Goal: Information Seeking & Learning: Learn about a topic

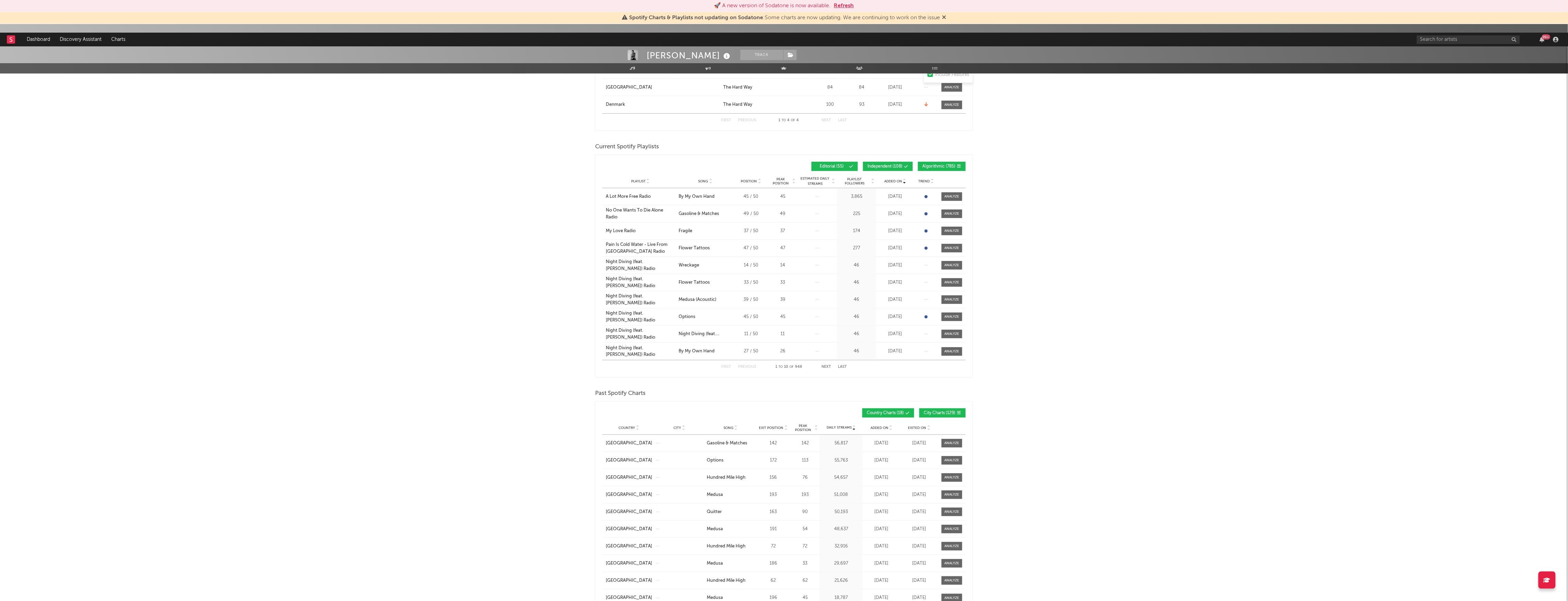
scroll to position [330, 0]
click at [1455, 40] on input "text" at bounding box center [1468, 39] width 103 height 9
type input "alex warren"
click at [1460, 52] on div "[PERSON_NAME]" at bounding box center [1478, 52] width 75 height 9
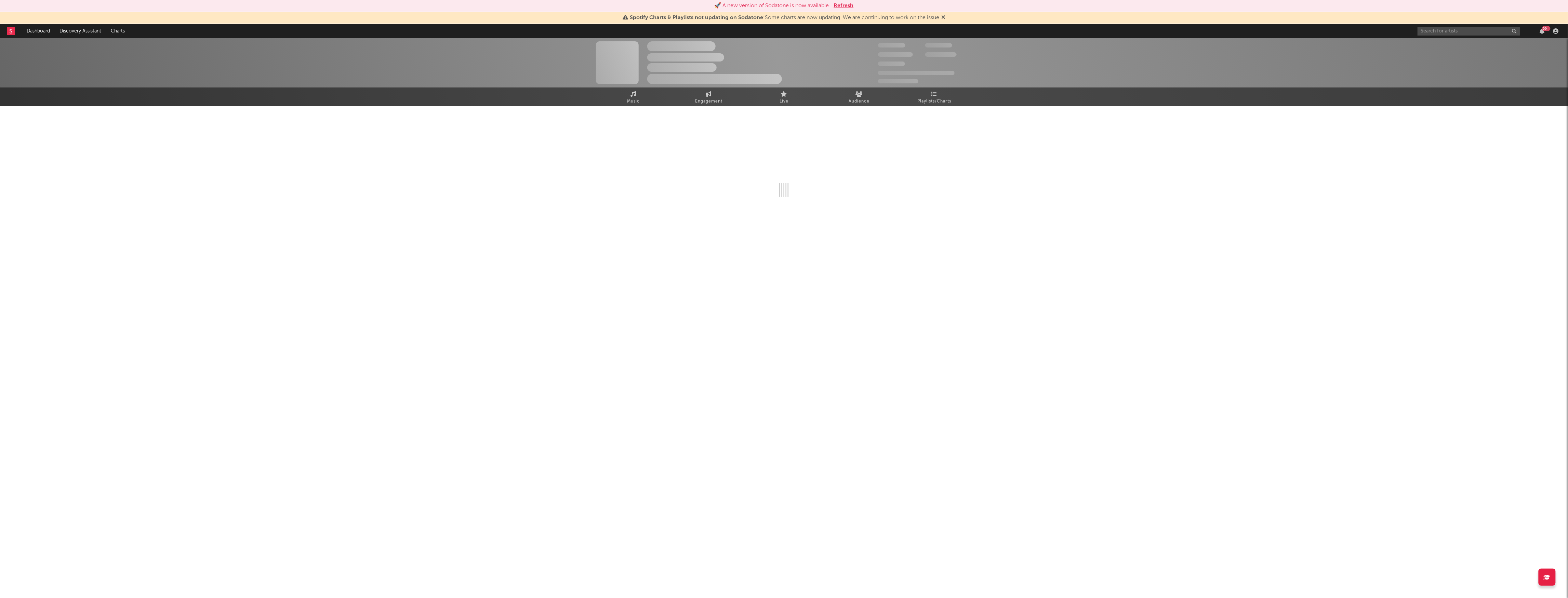
select select "6m"
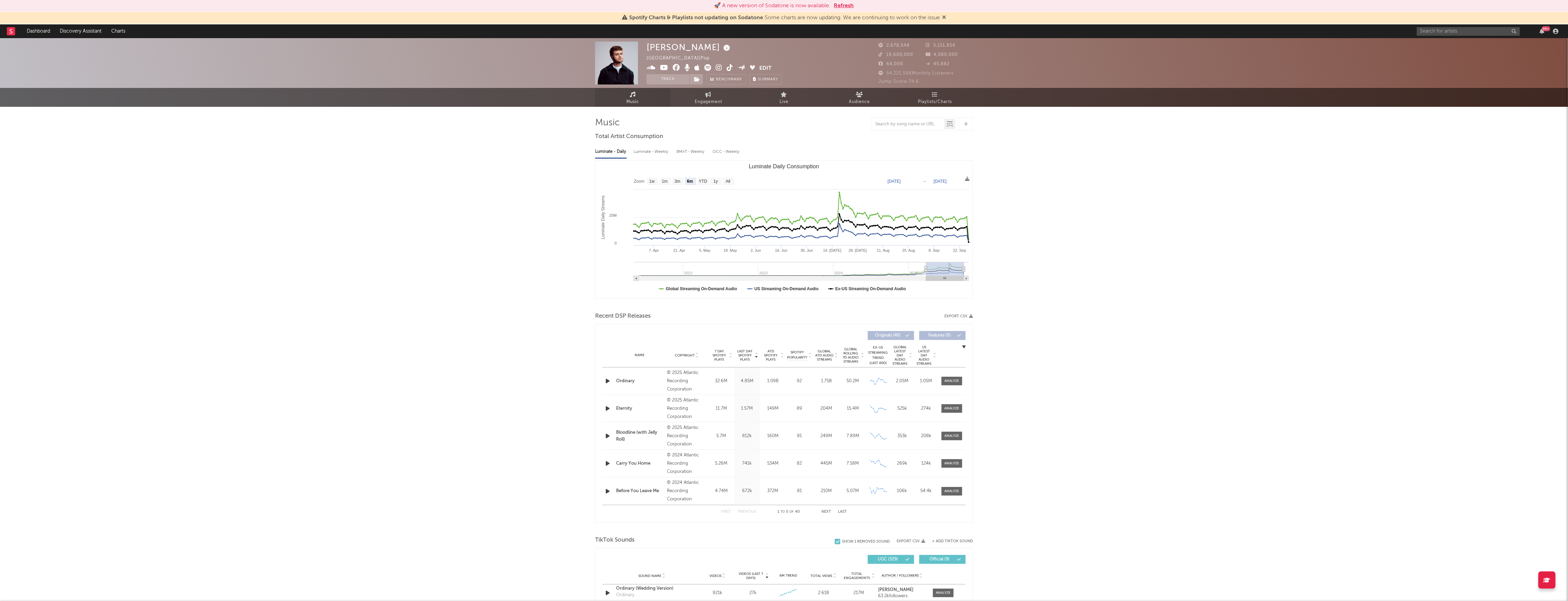
click at [648, 102] on link "Music" at bounding box center [632, 97] width 75 height 19
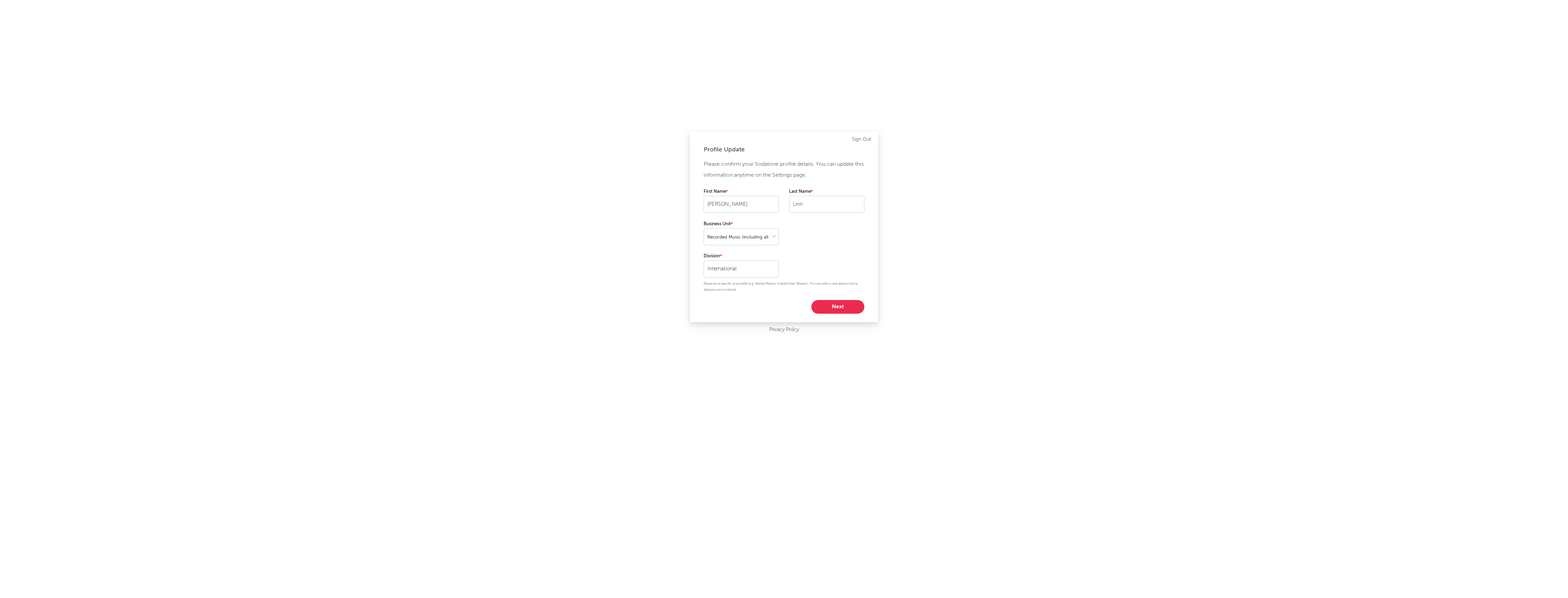
select select "recorded_music"
click at [851, 304] on button "Next" at bounding box center [838, 307] width 53 height 13
select select "marketing"
click at [791, 263] on button "Start using Sodatone" at bounding box center [784, 266] width 95 height 13
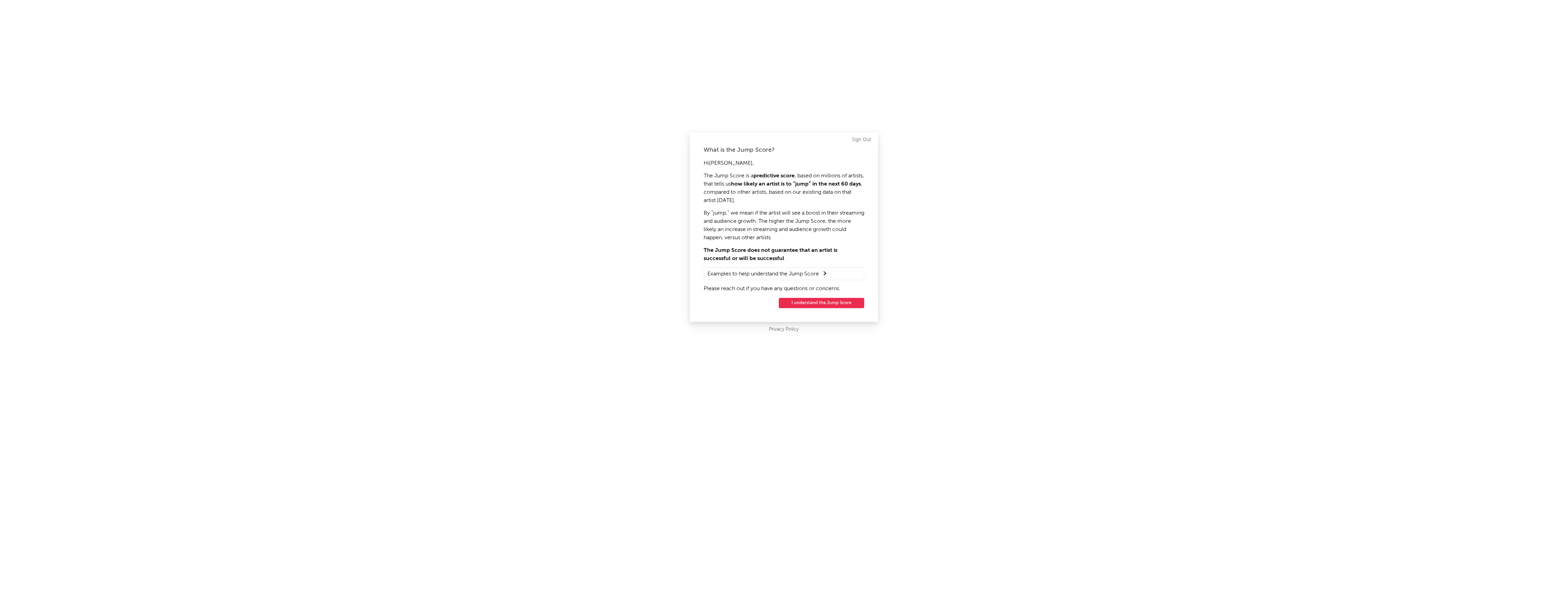
click at [828, 301] on button "I understand the Jump Score" at bounding box center [822, 303] width 85 height 10
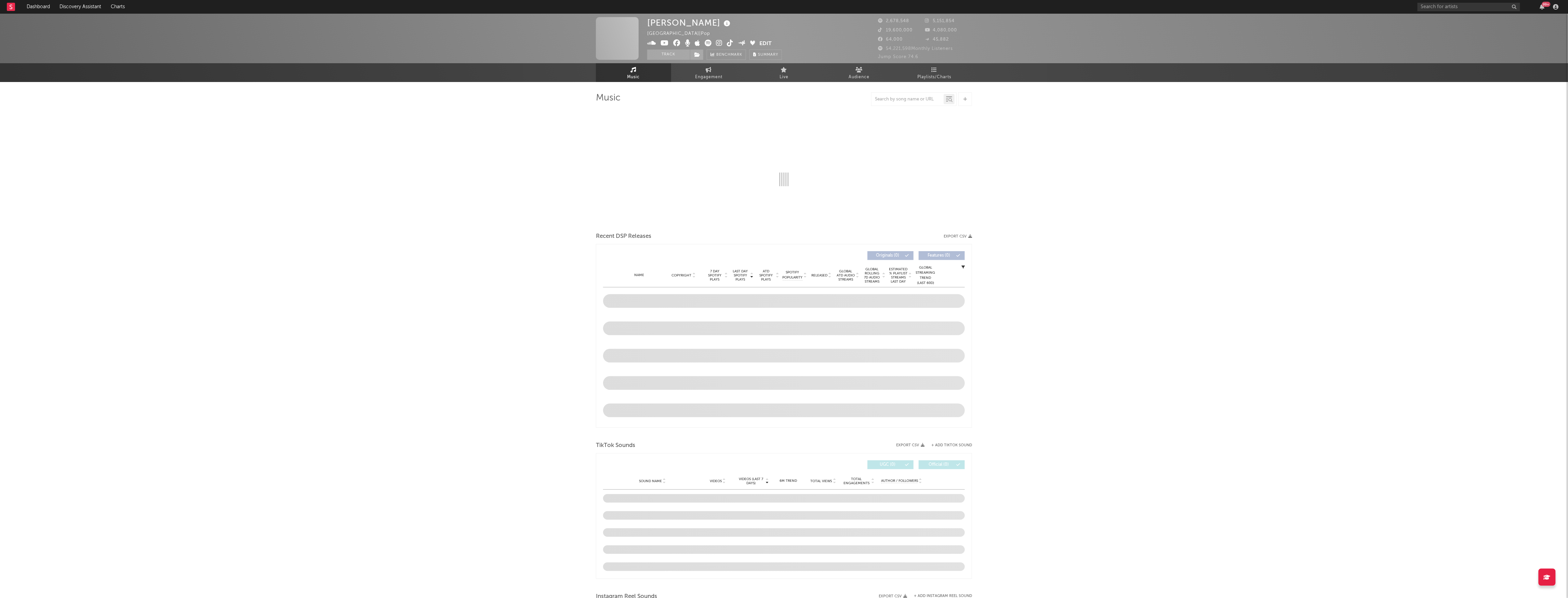
click at [941, 83] on div "Music Recent DSP Releases Export CSV Last Day Spotify Plays Copyright 7 Day Spo…" at bounding box center [784, 570] width 376 height 977
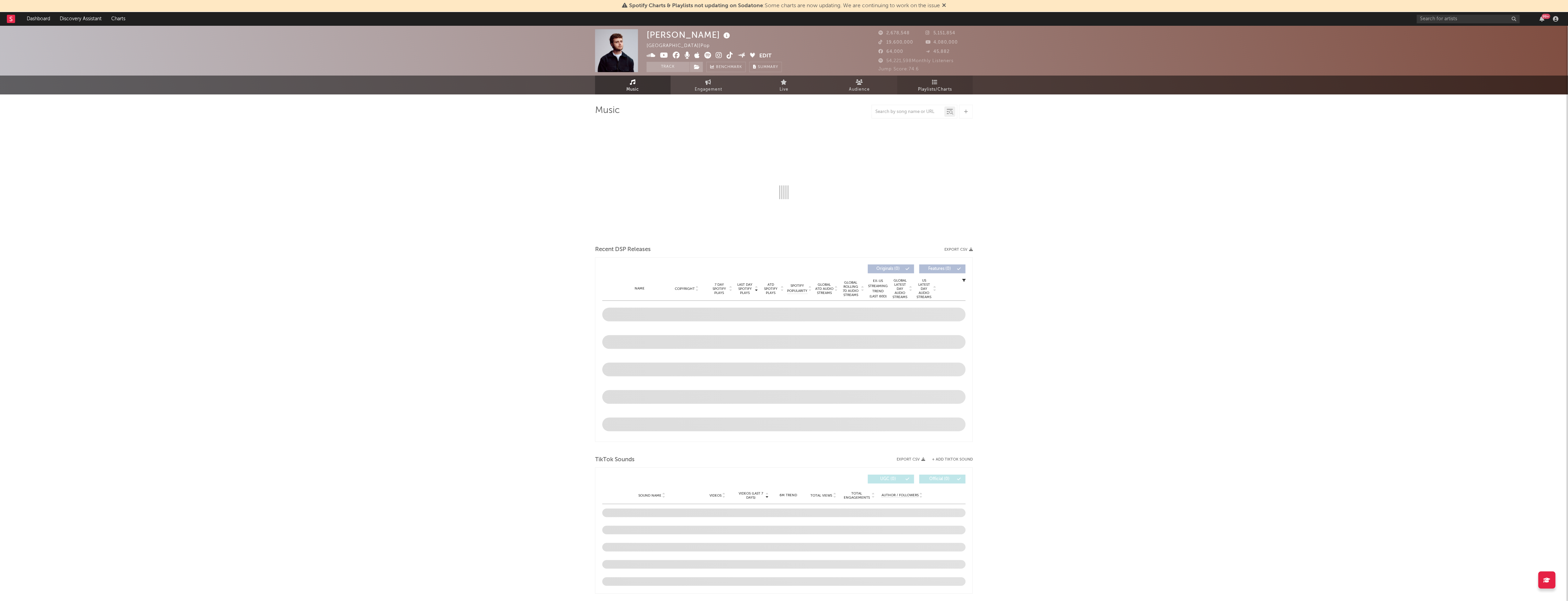
click at [944, 79] on link "Playlists/Charts" at bounding box center [935, 85] width 75 height 19
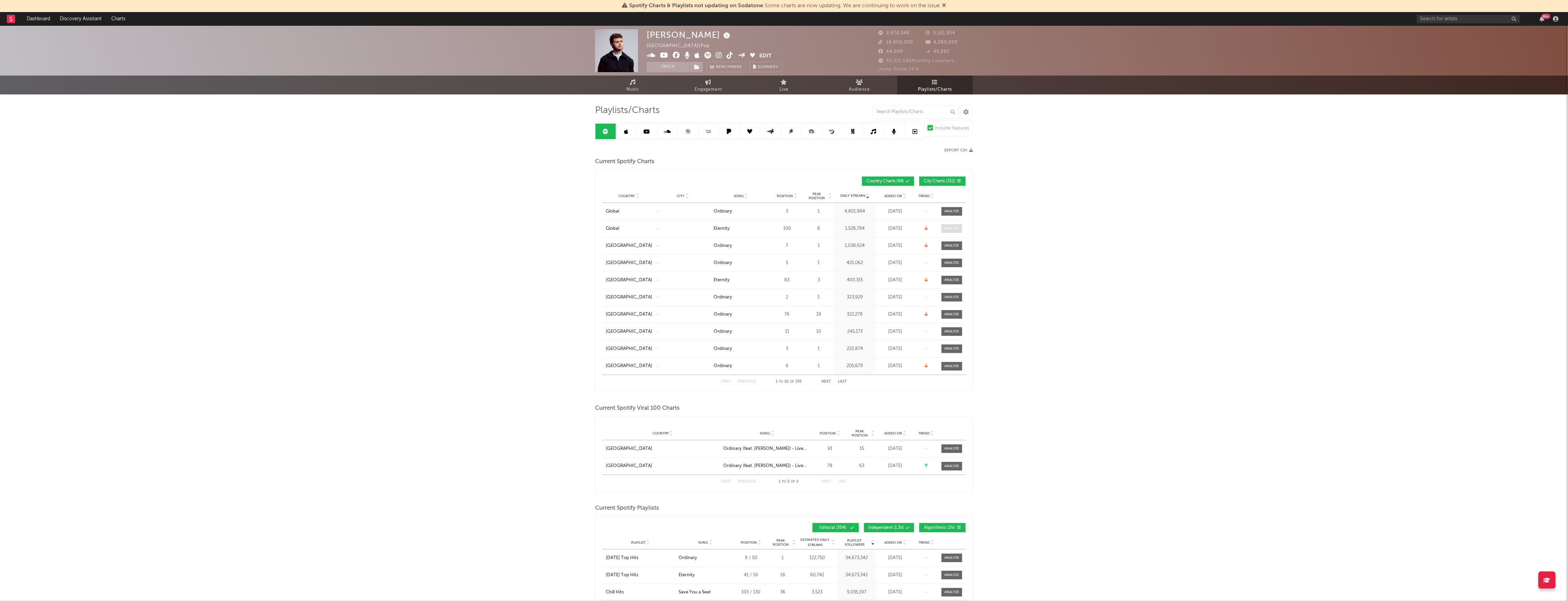
click at [953, 228] on div at bounding box center [951, 228] width 14 height 5
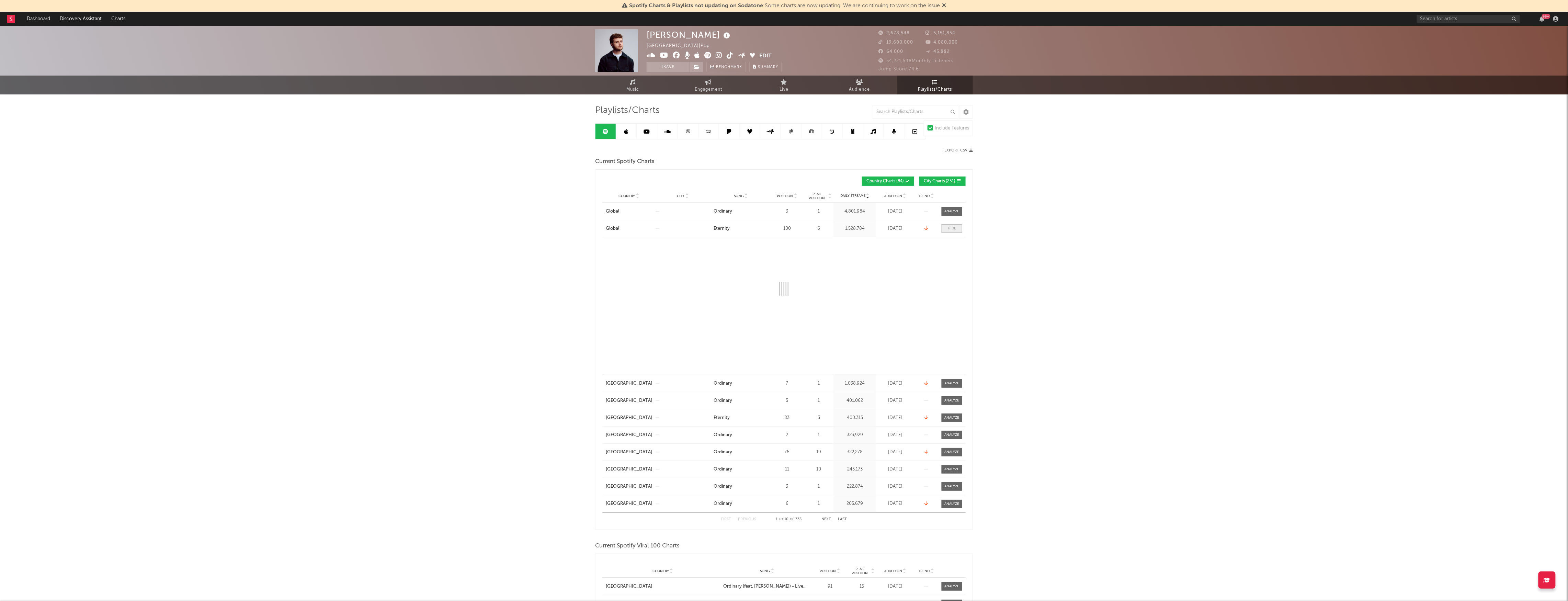
select select "1w"
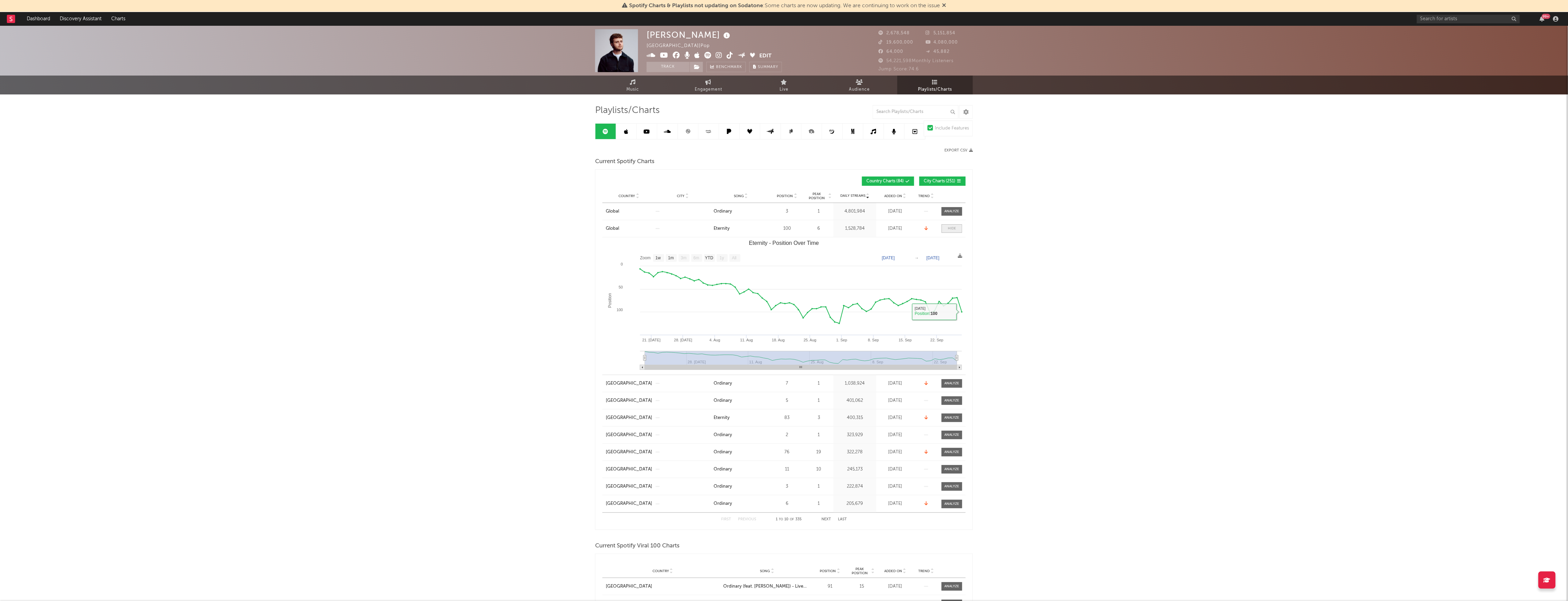
click at [957, 225] on span at bounding box center [952, 228] width 21 height 9
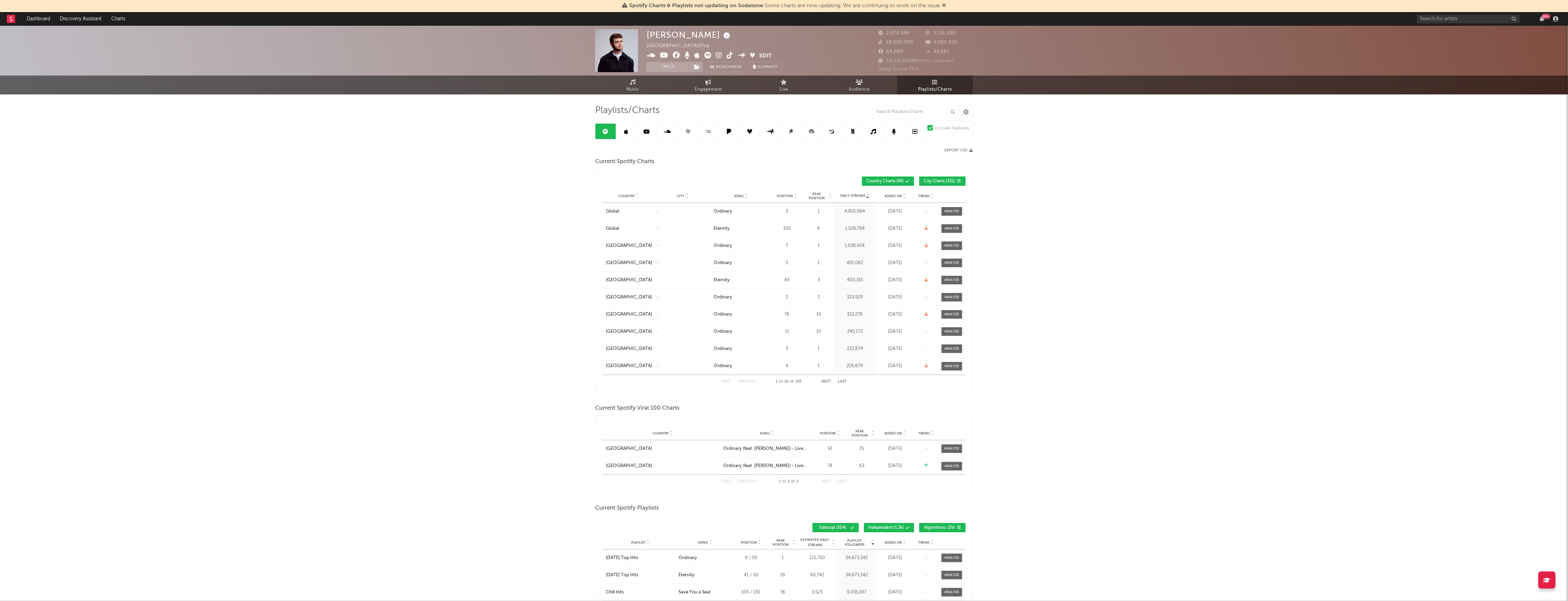
click at [923, 198] on div "Trend" at bounding box center [926, 196] width 21 height 5
click at [824, 382] on button "Next" at bounding box center [826, 382] width 10 height 4
click at [824, 381] on button "Next" at bounding box center [826, 382] width 10 height 4
click at [932, 180] on span "City Charts ( 251 )" at bounding box center [939, 181] width 31 height 4
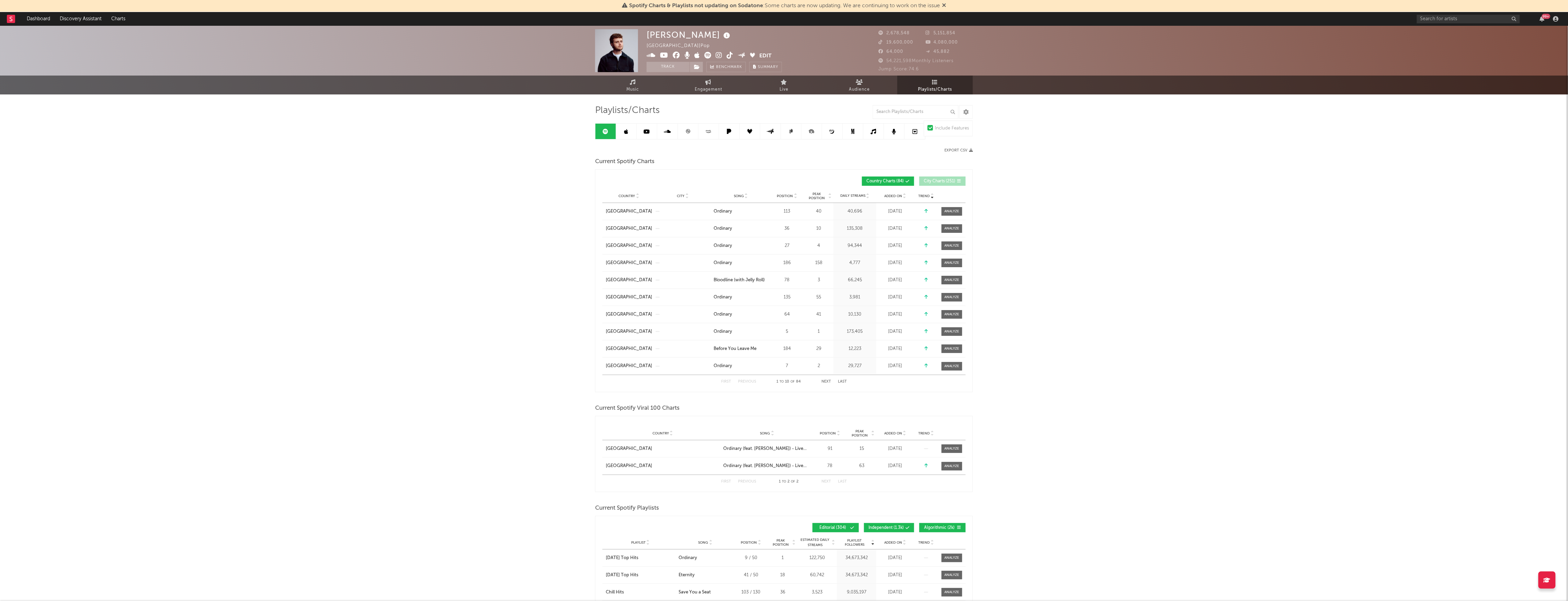
click at [829, 382] on button "Next" at bounding box center [826, 382] width 10 height 4
click at [827, 382] on button "Next" at bounding box center [826, 382] width 10 height 4
click at [824, 380] on button "Next" at bounding box center [826, 382] width 10 height 4
click at [908, 111] on input "text" at bounding box center [916, 112] width 86 height 13
type input "eternity"
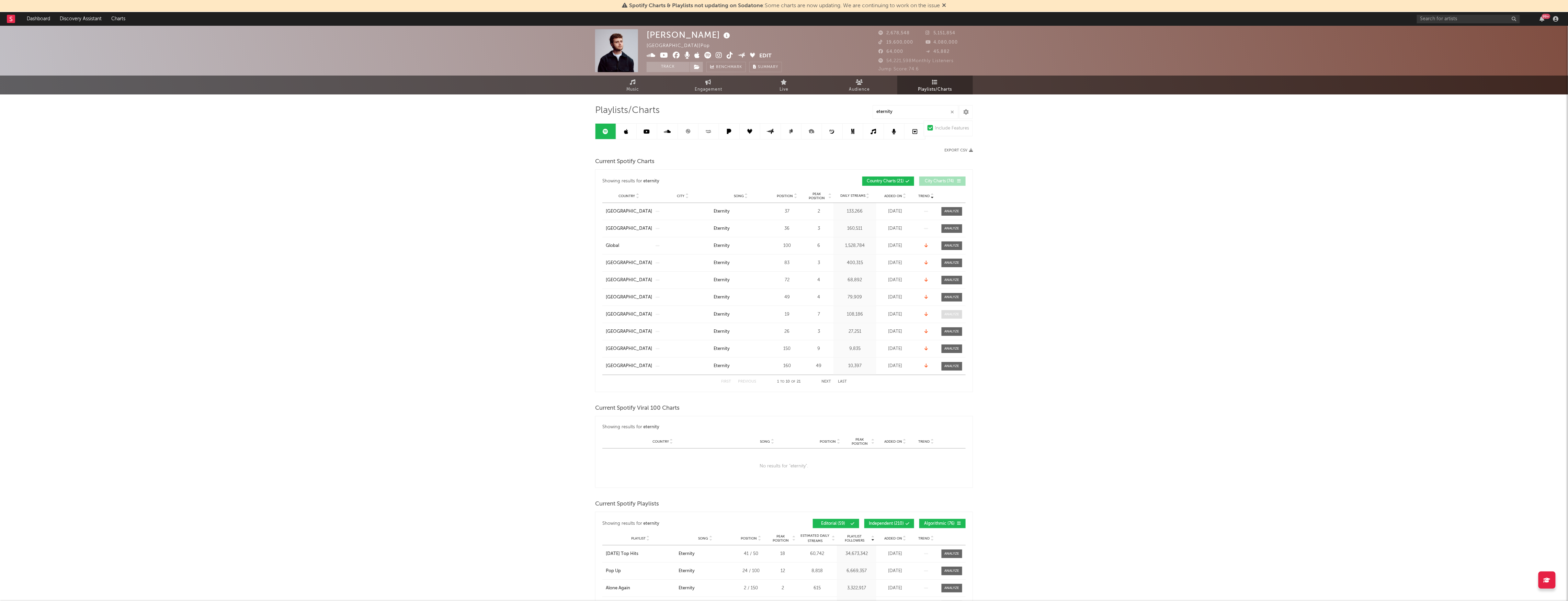
click at [959, 315] on div at bounding box center [951, 314] width 14 height 5
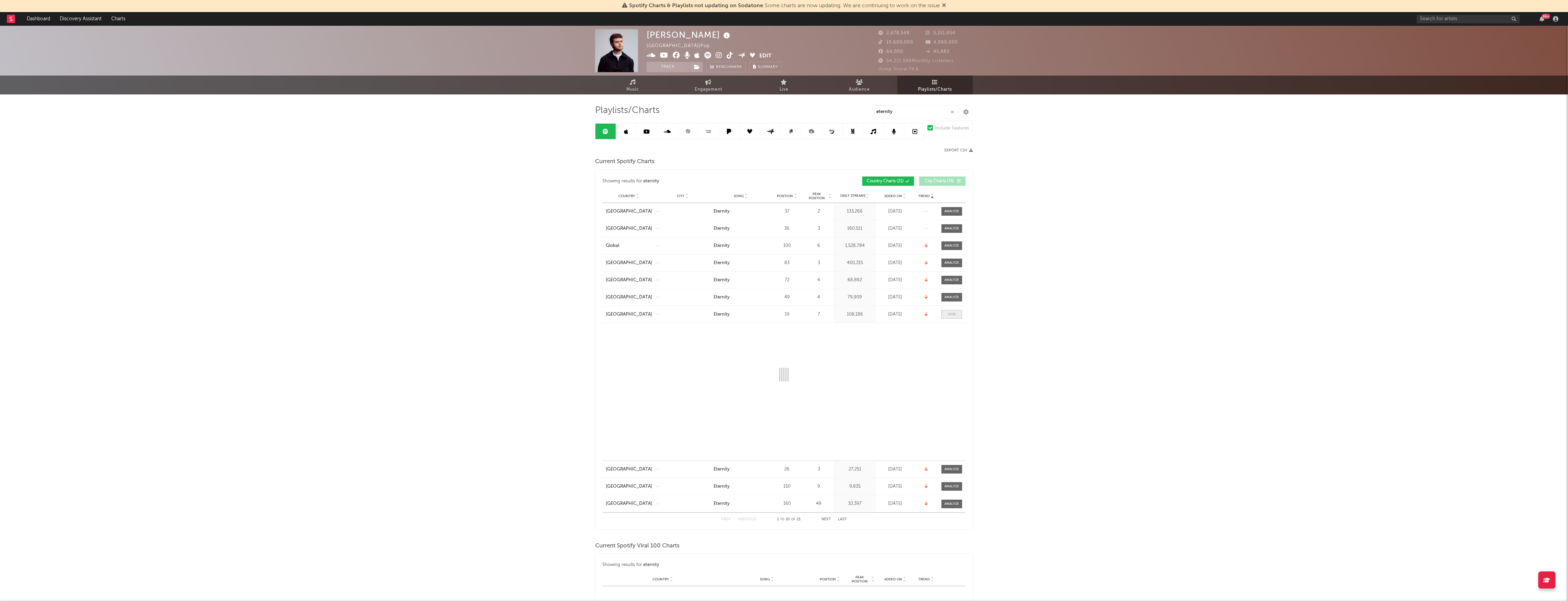
select select "1w"
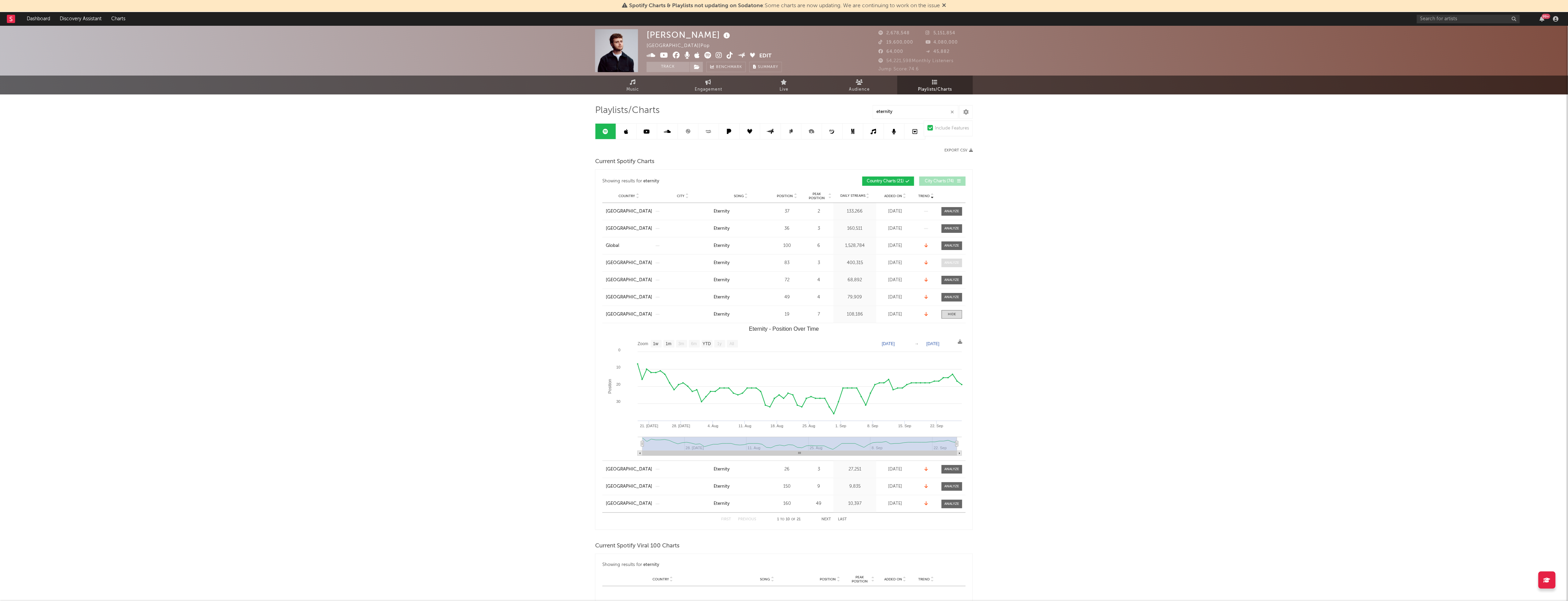
click at [949, 262] on div at bounding box center [951, 262] width 14 height 5
select select "1w"
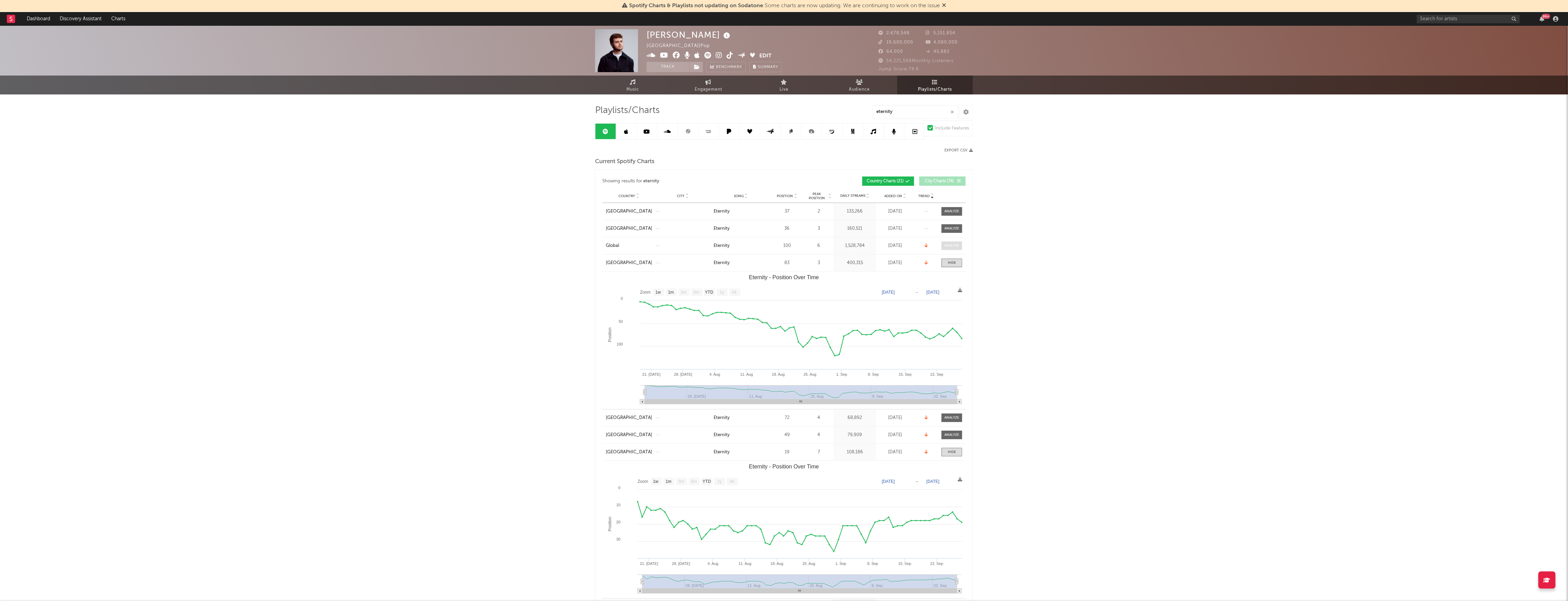
click at [959, 246] on div at bounding box center [951, 245] width 14 height 5
select select "1w"
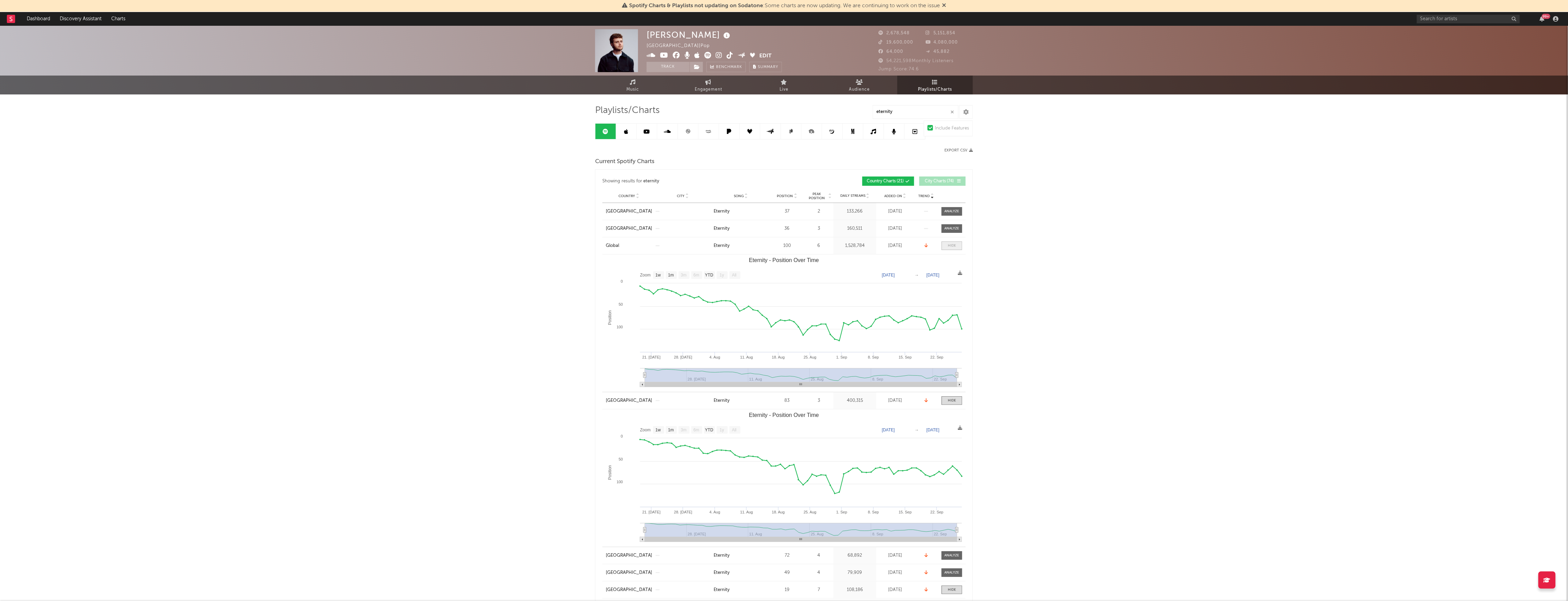
click at [959, 246] on span at bounding box center [952, 245] width 21 height 9
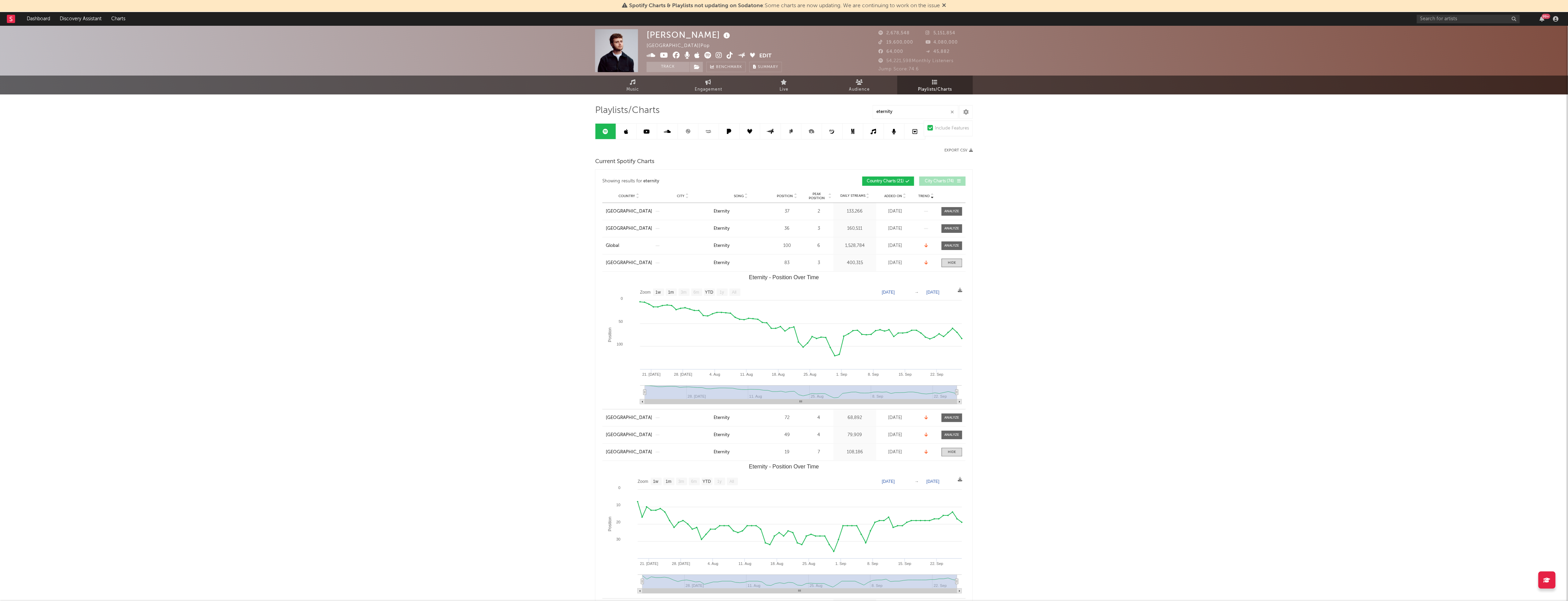
click at [959, 267] on div "Country [GEOGRAPHIC_DATA] City Song Eternity Position 83 Peak Position 3 Estima…" at bounding box center [783, 263] width 363 height 17
click at [957, 263] on span at bounding box center [952, 262] width 21 height 9
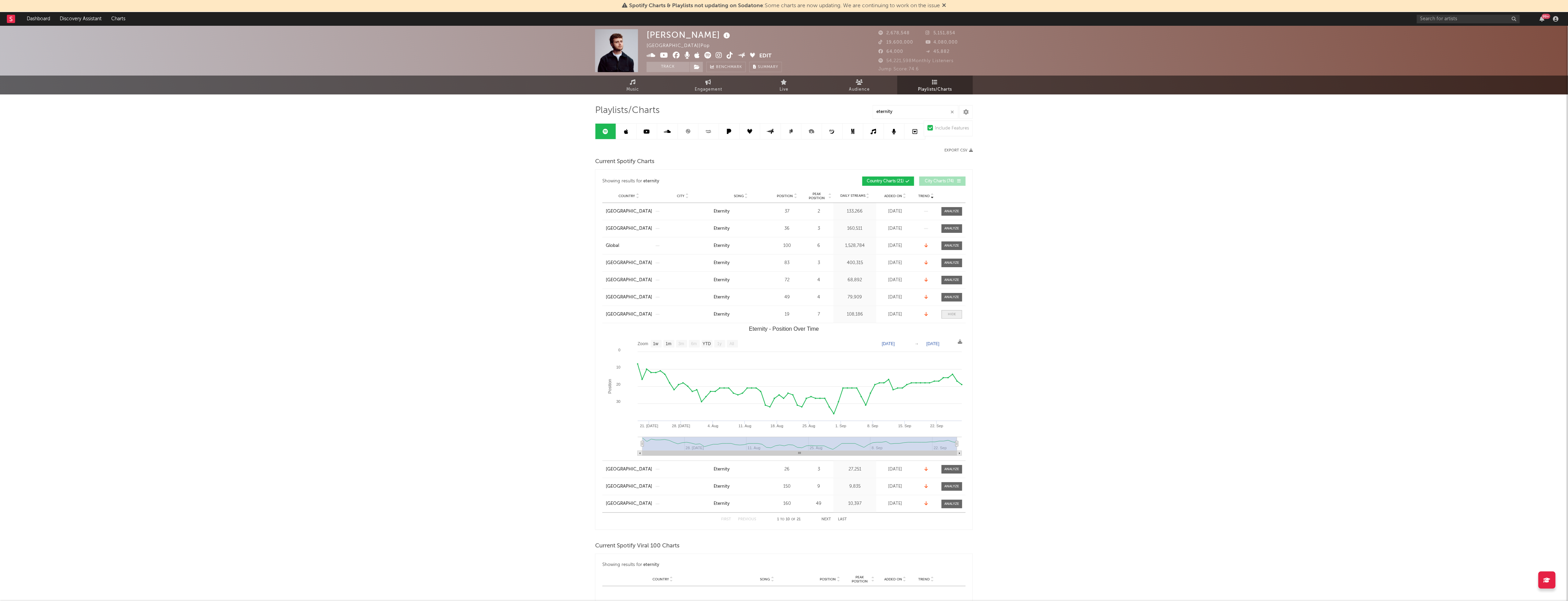
click at [958, 314] on span at bounding box center [952, 314] width 21 height 9
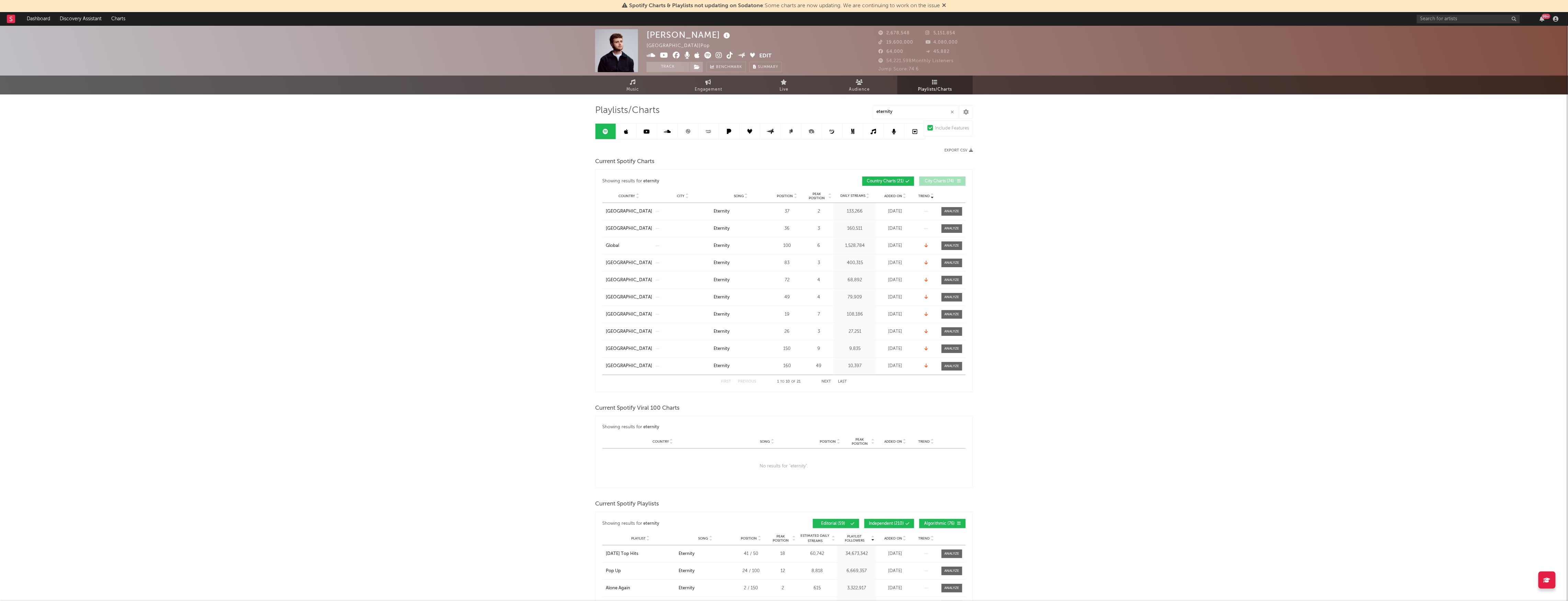
click at [828, 383] on button "Next" at bounding box center [826, 382] width 10 height 4
drag, startPoint x: 905, startPoint y: 114, endPoint x: 559, endPoint y: 63, distance: 349.7
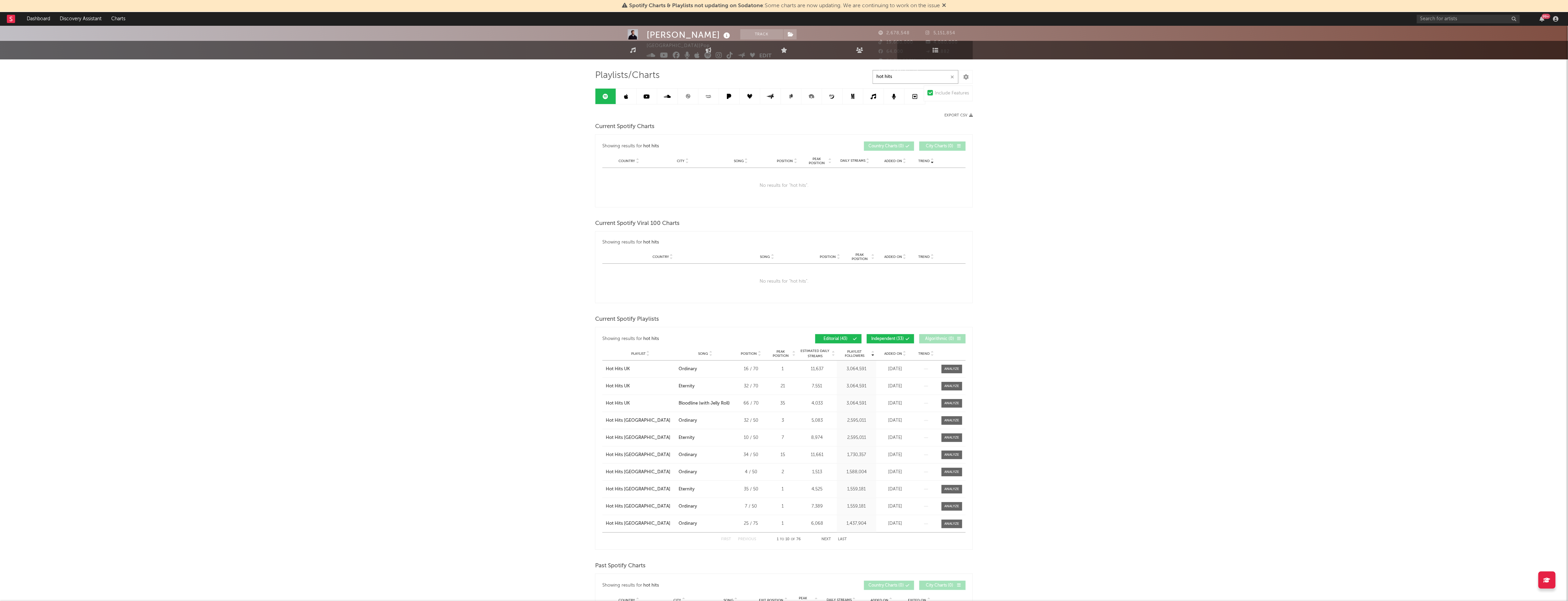
scroll to position [46, 0]
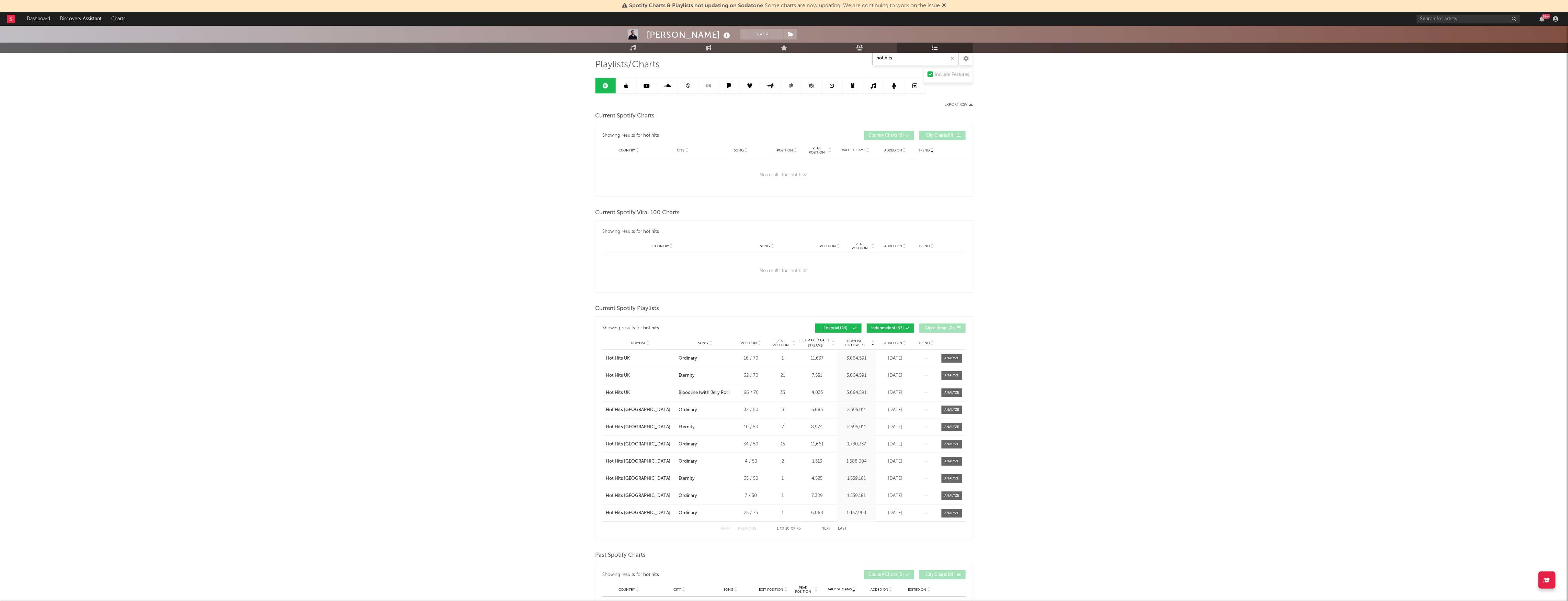
click at [825, 528] on button "Next" at bounding box center [826, 528] width 10 height 4
click at [831, 529] on button "Next" at bounding box center [826, 528] width 10 height 4
click at [727, 528] on button "First" at bounding box center [726, 528] width 10 height 4
type input "hot hits"
click at [826, 528] on button "Next" at bounding box center [826, 528] width 10 height 4
